Goal: Transaction & Acquisition: Purchase product/service

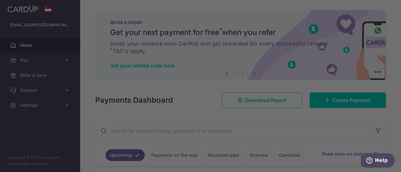
click at [281, 68] on div at bounding box center [202, 87] width 405 height 174
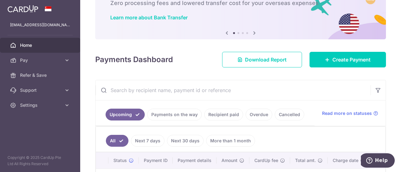
scroll to position [53, 0]
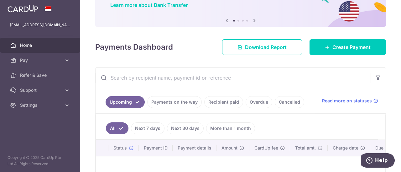
click at [255, 102] on link "Overdue" at bounding box center [258, 102] width 27 height 12
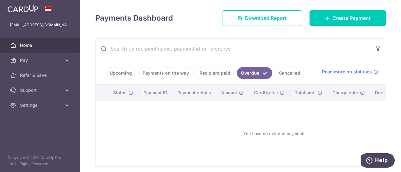
click at [288, 77] on link "Cancelled" at bounding box center [288, 73] width 29 height 12
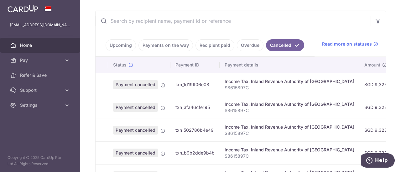
scroll to position [113, 0]
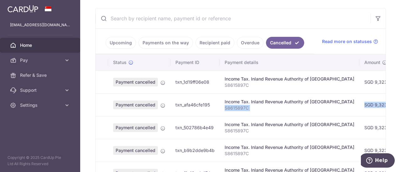
drag, startPoint x: 357, startPoint y: 111, endPoint x: 280, endPoint y: 115, distance: 77.1
click at [280, 115] on tr "Payment cancelled txn_afa46cfe195 Income Tax. Inland Revenue Authority of Singa…" at bounding box center [350, 105] width 510 height 23
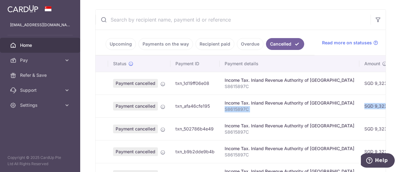
scroll to position [100, 0]
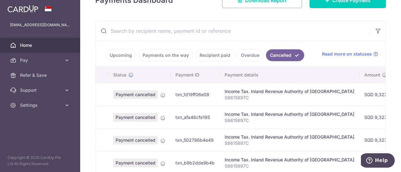
click at [148, 55] on link "Payments on the way" at bounding box center [165, 55] width 54 height 12
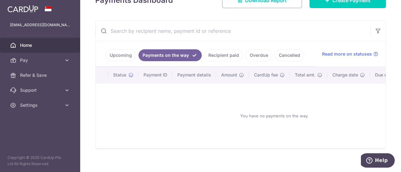
click at [218, 55] on link "Recipient paid" at bounding box center [223, 55] width 39 height 12
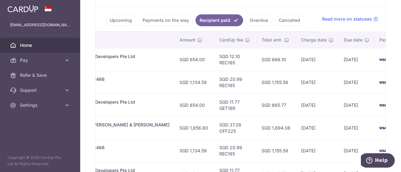
scroll to position [122, 0]
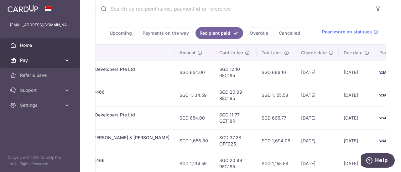
click at [36, 62] on span "Pay" at bounding box center [40, 60] width 41 height 6
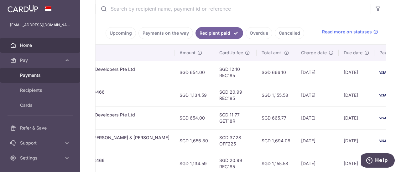
click at [32, 74] on span "Payments" at bounding box center [40, 75] width 41 height 6
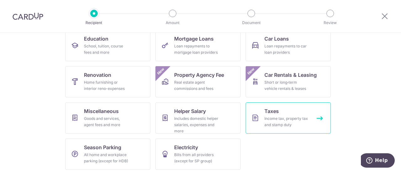
scroll to position [107, 0]
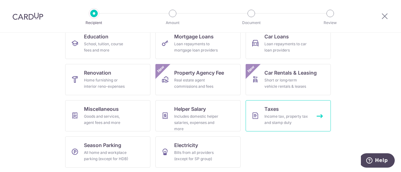
click at [299, 110] on link "Taxes Income tax, property tax and stamp duty" at bounding box center [287, 115] width 85 height 31
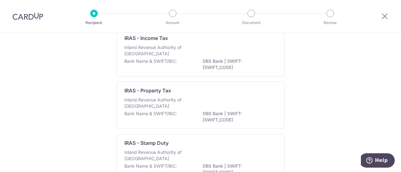
scroll to position [37, 0]
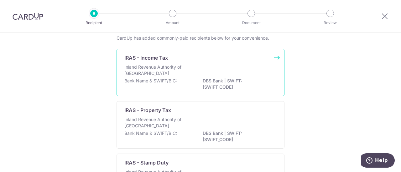
click at [273, 76] on div "Inland Revenue Authority of Singapore" at bounding box center [200, 71] width 152 height 14
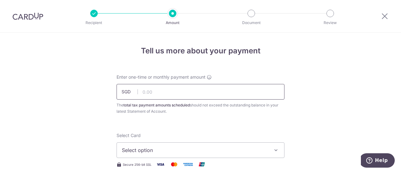
click at [215, 92] on input "text" at bounding box center [200, 92] width 168 height 16
paste input "12,523.08"
click at [186, 98] on input "12523.08" at bounding box center [200, 92] width 168 height 16
type input "12,523.08"
click at [185, 110] on div "The total tax payment amounts scheduled should not exceed the outstanding balan…" at bounding box center [200, 108] width 168 height 13
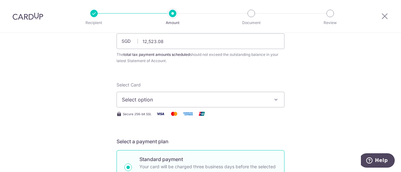
scroll to position [51, 0]
click at [201, 102] on span "Select option" at bounding box center [195, 100] width 146 height 8
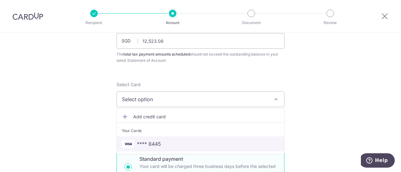
click at [168, 142] on span "**** 8445" at bounding box center [200, 145] width 157 height 8
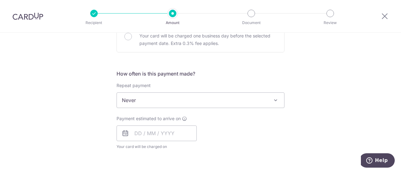
scroll to position [221, 0]
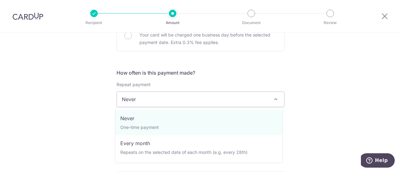
click at [212, 101] on span "Never" at bounding box center [200, 99] width 167 height 15
click at [309, 100] on div "Tell us more about your payment Enter one-time or monthly payment amount SGD 12…" at bounding box center [200, 102] width 401 height 581
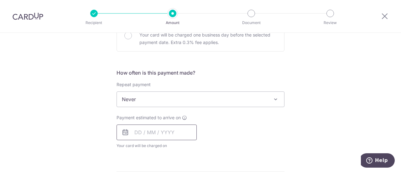
click at [154, 135] on input "text" at bounding box center [156, 133] width 80 height 16
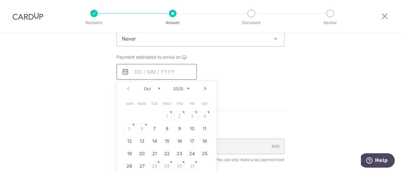
scroll to position [279, 0]
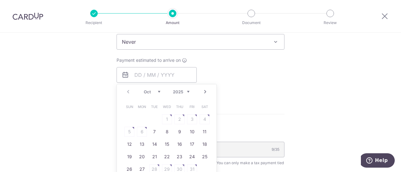
click at [142, 132] on table "Sun Mon Tue Wed Thu Fri Sat 1 2 3 4 5 6 7 8 9 10 11 12 13 14 15 16 17 18 19 20 …" at bounding box center [167, 138] width 88 height 75
click at [152, 131] on link "7" at bounding box center [154, 132] width 10 height 10
type input "[DATE]"
click at [0, 0] on p "Payment due and charge dates may be adjusted if it falls on weekends or public …" at bounding box center [0, 0] width 0 height 0
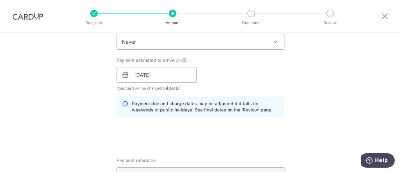
click at [320, 103] on div "Tell us more about your payment Enter one-time or monthly payment amount SGD 12…" at bounding box center [200, 57] width 401 height 607
click at [170, 76] on input "[DATE]" at bounding box center [156, 75] width 80 height 16
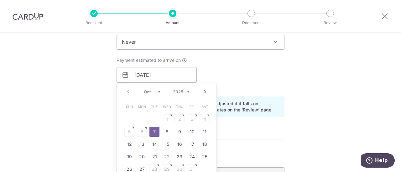
click at [189, 117] on table "Sun Mon Tue Wed Thu Fri Sat 1 2 3 4 5 6 7 8 9 10 11 12 13 14 15 16 17 18 19 20 …" at bounding box center [167, 138] width 88 height 75
click at [203, 116] on table "Sun Mon Tue Wed Thu Fri Sat 1 2 3 4 5 6 7 8 9 10 11 12 13 14 15 16 17 18 19 20 …" at bounding box center [167, 138] width 88 height 75
click at [152, 131] on link "7" at bounding box center [154, 132] width 10 height 10
click at [275, 112] on p "Payment due and charge dates may be adjusted if it falls on weekends or public …" at bounding box center [205, 107] width 147 height 13
click at [313, 109] on div "Tell us more about your payment Enter one-time or monthly payment amount SGD 12…" at bounding box center [200, 57] width 401 height 607
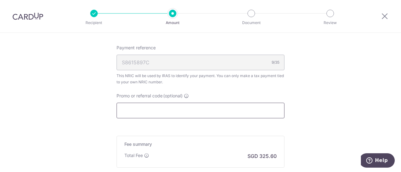
scroll to position [392, 0]
click at [187, 113] on input "Promo or referral code (optional)" at bounding box center [200, 111] width 168 height 16
paste input "VTAX25R"
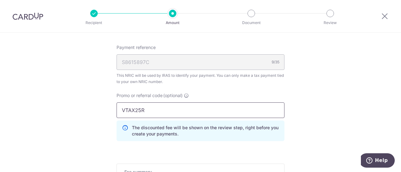
type input "VTAX25R"
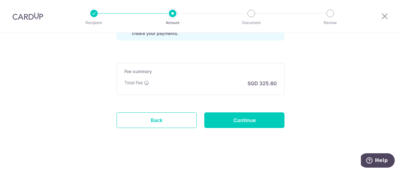
scroll to position [494, 0]
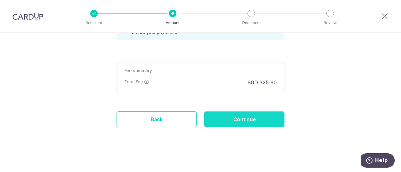
click at [251, 120] on input "Continue" at bounding box center [244, 120] width 80 height 16
type input "Create Schedule"
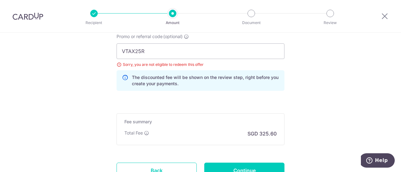
scroll to position [442, 0]
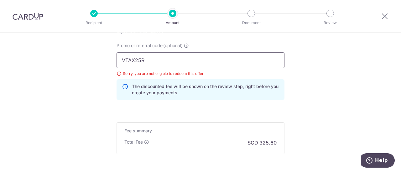
drag, startPoint x: 163, startPoint y: 62, endPoint x: 104, endPoint y: 63, distance: 58.9
paste input "MLTAX25R"
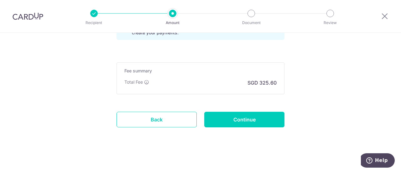
scroll to position [502, 0]
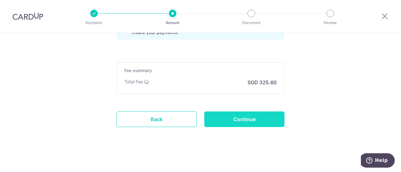
type input "MLTAX25R"
click at [228, 113] on input "Continue" at bounding box center [244, 120] width 80 height 16
type input "Update Schedule"
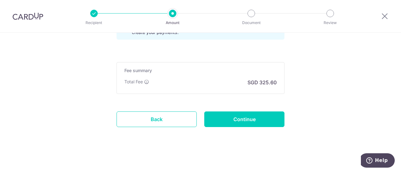
scroll to position [436, 0]
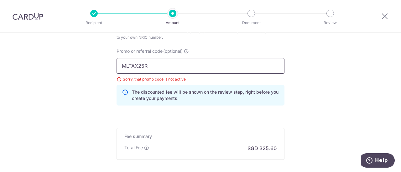
click at [134, 60] on input "MLTAX25R" at bounding box center [200, 66] width 168 height 16
paste input "VTAX25ONE"
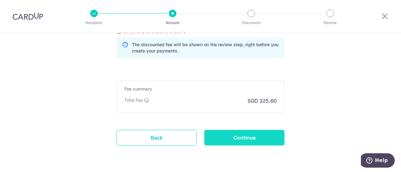
scroll to position [496, 0]
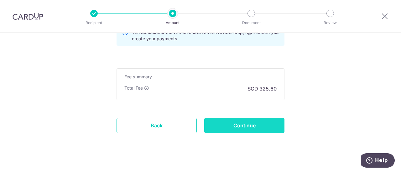
type input "VTAX25ONE"
click at [247, 119] on input "Continue" at bounding box center [244, 126] width 80 height 16
type input "Update Schedule"
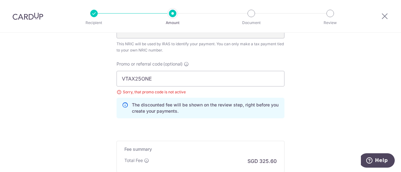
scroll to position [423, 0]
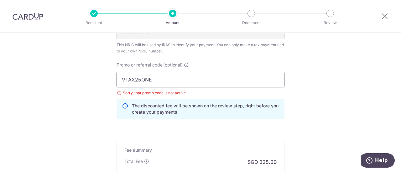
click at [172, 81] on input "VTAX25ONE" at bounding box center [200, 80] width 168 height 16
paste input "BBTAX25R"
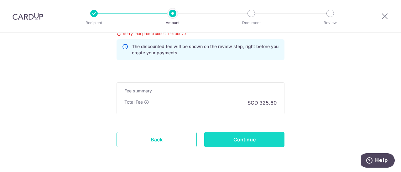
scroll to position [465, 0]
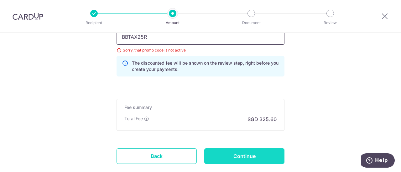
type input "BBTAX25R"
click at [254, 160] on input "Continue" at bounding box center [244, 157] width 80 height 16
type input "Update Schedule"
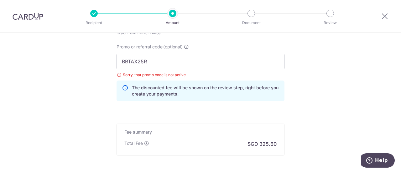
scroll to position [428, 0]
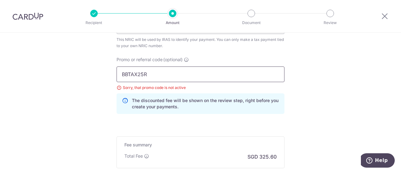
click at [146, 72] on input "BBTAX25R" at bounding box center [200, 75] width 168 height 16
click at [146, 75] on input "BBTAX25R" at bounding box center [200, 75] width 168 height 16
paste input "MCTAX25N"
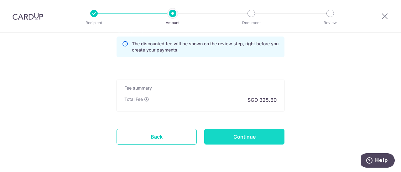
scroll to position [498, 0]
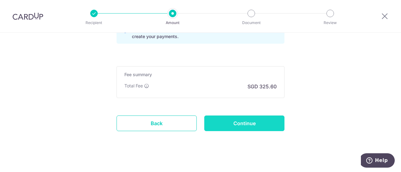
type input "MCTAX25N"
click at [254, 121] on input "Continue" at bounding box center [244, 124] width 80 height 16
type input "Update Schedule"
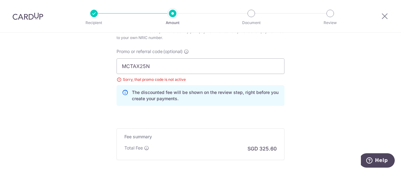
scroll to position [427, 0]
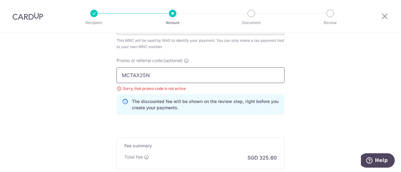
drag, startPoint x: 181, startPoint y: 71, endPoint x: 82, endPoint y: 74, distance: 98.9
paste input "text"
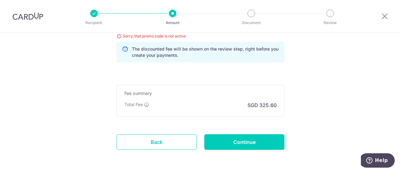
scroll to position [502, 0]
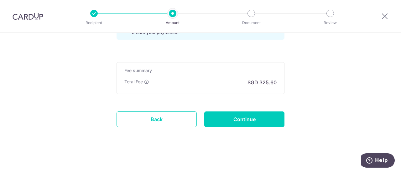
type input "MCTAX25"
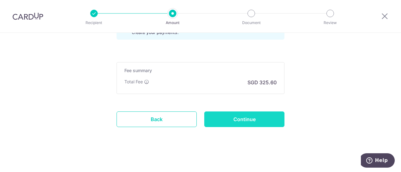
click at [278, 118] on input "Continue" at bounding box center [244, 120] width 80 height 16
type input "Update Schedule"
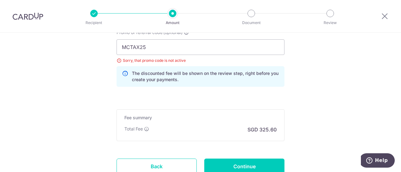
scroll to position [442, 0]
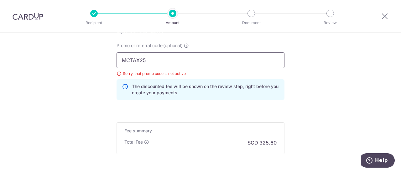
click at [139, 65] on input "MCTAX25" at bounding box center [200, 61] width 168 height 16
paste input "VTAX25ONE"
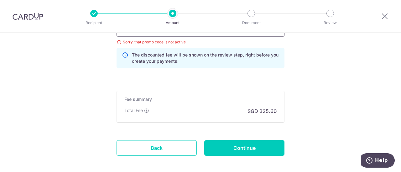
scroll to position [481, 0]
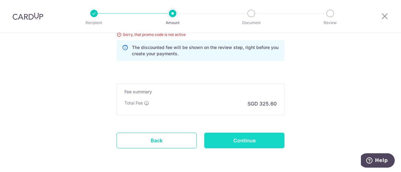
type input "VTAX25ONE"
click at [253, 142] on input "Continue" at bounding box center [244, 141] width 80 height 16
type input "Update Schedule"
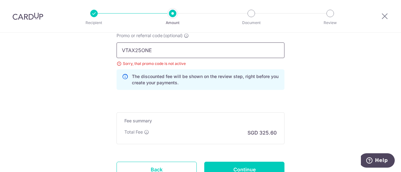
scroll to position [436, 0]
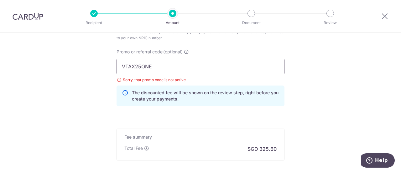
drag, startPoint x: 156, startPoint y: 65, endPoint x: 104, endPoint y: 65, distance: 51.6
paste input "MLTAX25R"
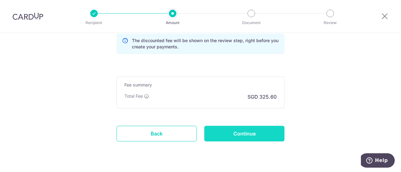
scroll to position [489, 0]
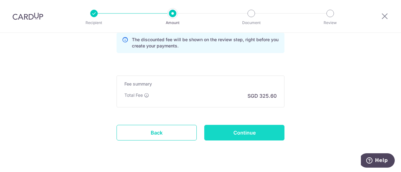
type input "MLTAX25R"
click at [240, 130] on input "Continue" at bounding box center [244, 133] width 80 height 16
type input "Update Schedule"
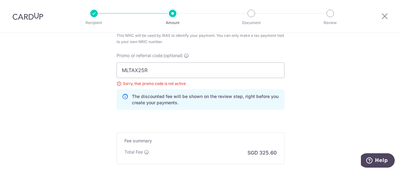
scroll to position [431, 0]
click at [140, 66] on input "MLTAX25R" at bounding box center [200, 72] width 168 height 16
paste input "OFF225"
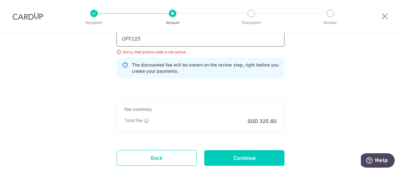
scroll to position [502, 0]
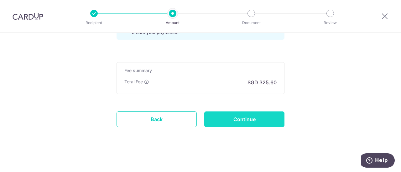
type input "OFF225"
click at [225, 119] on input "Continue" at bounding box center [244, 120] width 80 height 16
type input "Update Schedule"
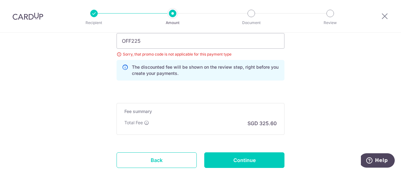
scroll to position [466, 0]
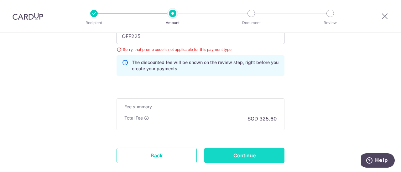
click at [224, 153] on input "Continue" at bounding box center [244, 156] width 80 height 16
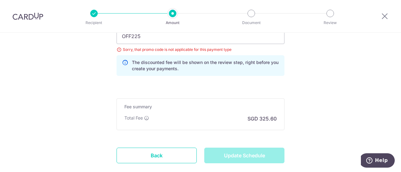
type input "Update Schedule"
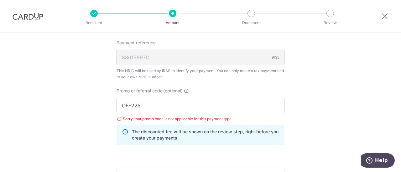
scroll to position [386, 0]
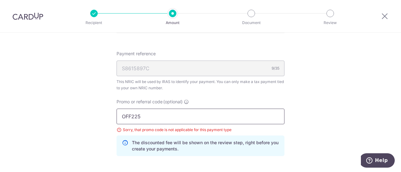
click at [135, 115] on input "OFF225" at bounding box center [200, 117] width 168 height 16
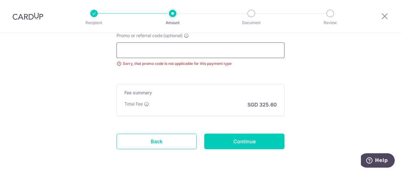
scroll to position [474, 0]
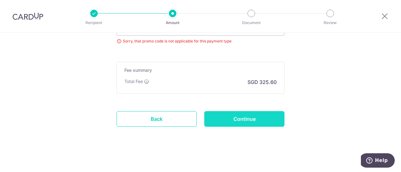
click at [240, 112] on input "Continue" at bounding box center [244, 119] width 80 height 16
type input "Update Schedule"
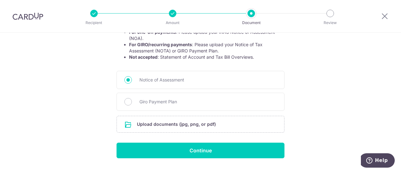
scroll to position [146, 0]
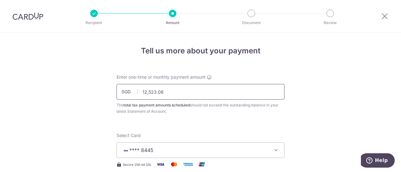
drag, startPoint x: 160, startPoint y: 92, endPoint x: 114, endPoint y: 88, distance: 45.9
click at [114, 88] on div "Enter one-time or monthly payment amount SGD 12,523.08 12523.08 The total tax p…" at bounding box center [200, 94] width 175 height 41
paste input "$11,926.75"
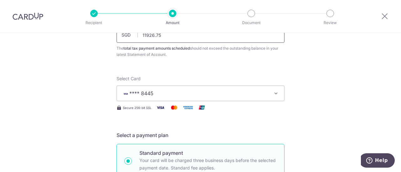
scroll to position [74, 0]
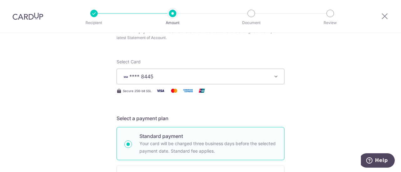
click at [169, 72] on button "**** 8445" at bounding box center [200, 77] width 168 height 16
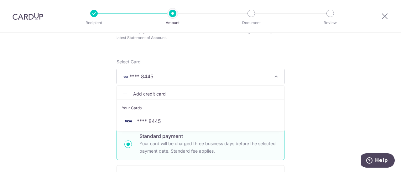
scroll to position [13, 0]
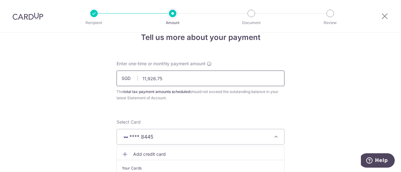
click at [169, 79] on input "11,926.75" at bounding box center [200, 79] width 168 height 16
type input "11,926.75"
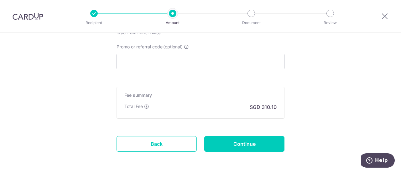
scroll to position [466, 0]
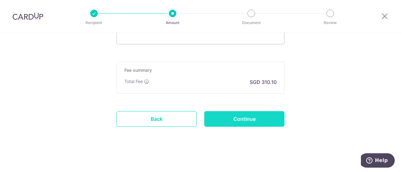
click at [231, 113] on input "Continue" at bounding box center [244, 119] width 80 height 16
type input "Update Schedule"
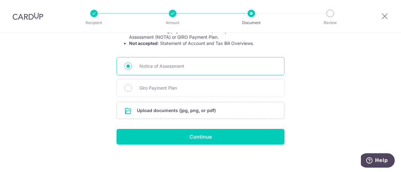
scroll to position [146, 0]
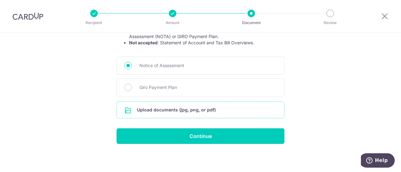
click at [143, 112] on input "file" at bounding box center [200, 110] width 167 height 16
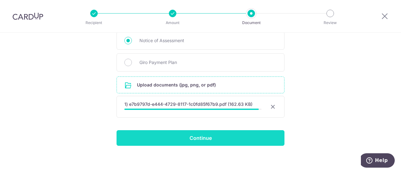
scroll to position [173, 0]
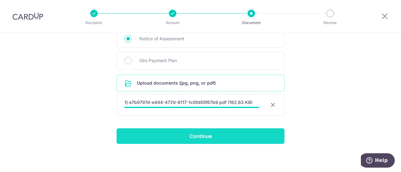
click at [221, 137] on input "Continue" at bounding box center [200, 137] width 168 height 16
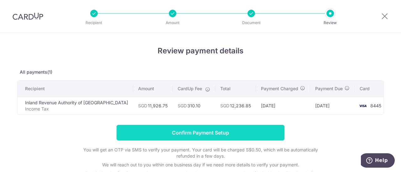
click at [183, 130] on input "Confirm Payment Setup" at bounding box center [200, 133] width 168 height 16
